Goal: Information Seeking & Learning: Learn about a topic

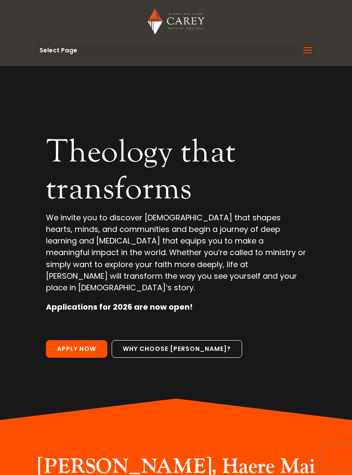
click at [301, 55] on span at bounding box center [308, 56] width 14 height 24
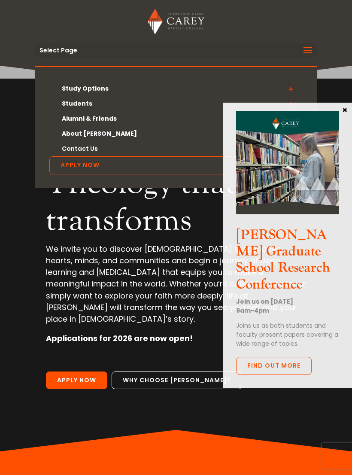
click at [296, 252] on h3 "[PERSON_NAME] Graduate School Research Conference" at bounding box center [287, 262] width 103 height 70
click at [288, 357] on link "Find out more" at bounding box center [274, 366] width 76 height 18
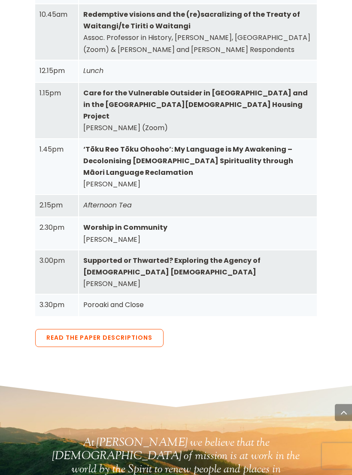
scroll to position [1463, 0]
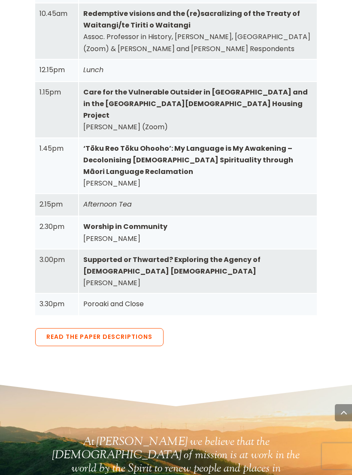
click at [59, 328] on link "Read the Paper Descriptions" at bounding box center [99, 337] width 128 height 18
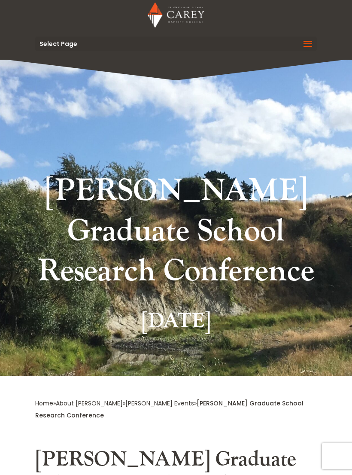
scroll to position [0, 0]
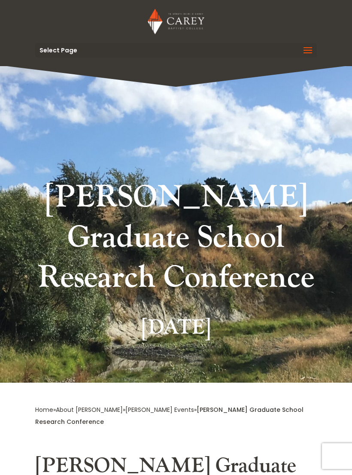
click at [302, 52] on span at bounding box center [308, 56] width 14 height 24
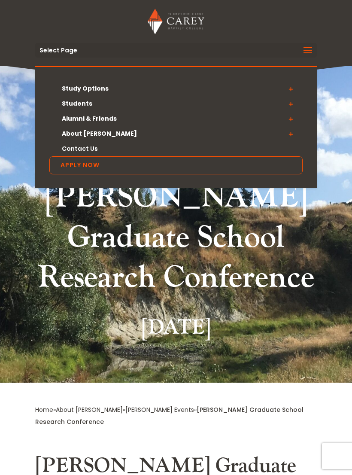
click at [288, 88] on span at bounding box center [291, 88] width 24 height 15
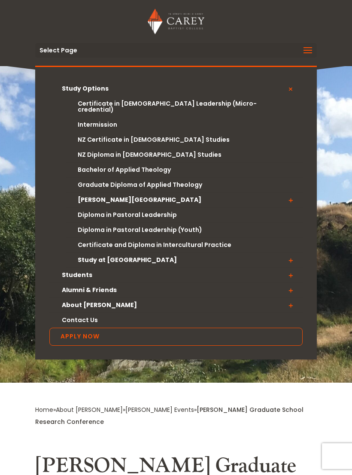
click at [288, 196] on span at bounding box center [291, 199] width 24 height 15
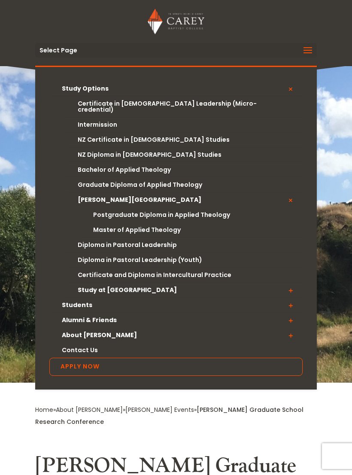
click at [162, 225] on link "Master of Applied Theology" at bounding box center [192, 229] width 221 height 15
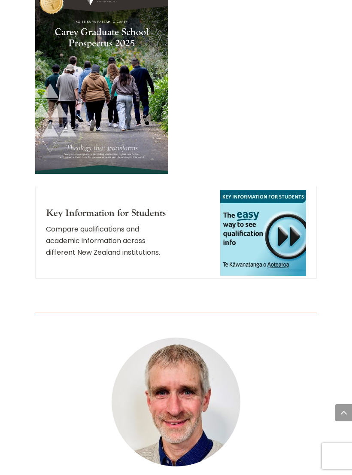
scroll to position [1527, 0]
